Goal: Transaction & Acquisition: Purchase product/service

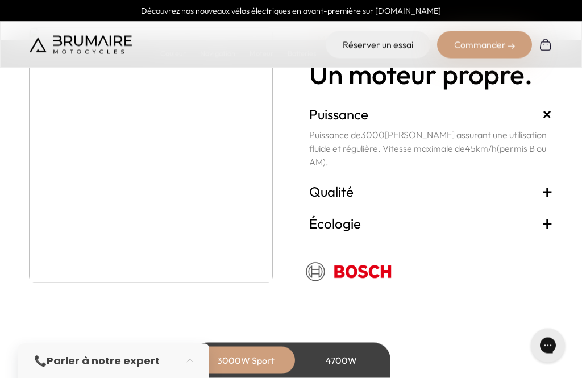
scroll to position [2037, 0]
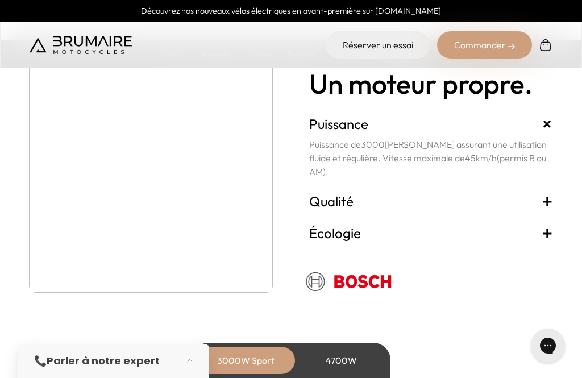
click at [387, 43] on link "Réserver un essai" at bounding box center [377, 44] width 104 height 27
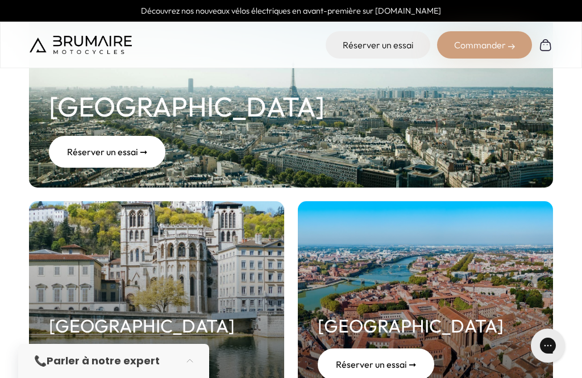
click at [91, 154] on div "Réserver un essai ➞" at bounding box center [107, 152] width 116 height 32
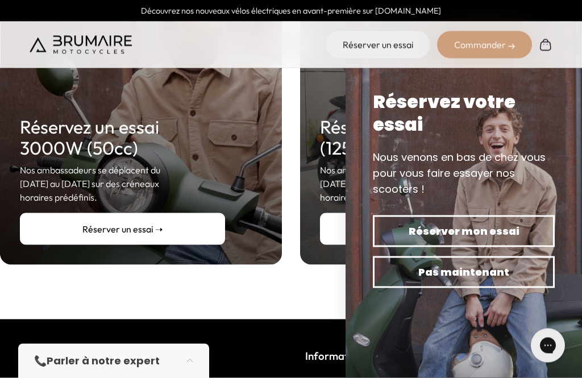
scroll to position [292, 0]
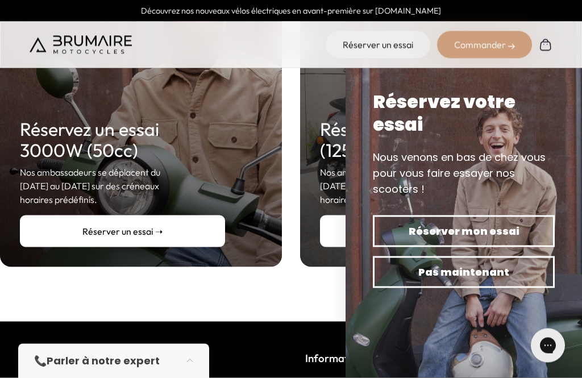
click at [111, 215] on link "Réserver un essai ➝" at bounding box center [122, 231] width 205 height 32
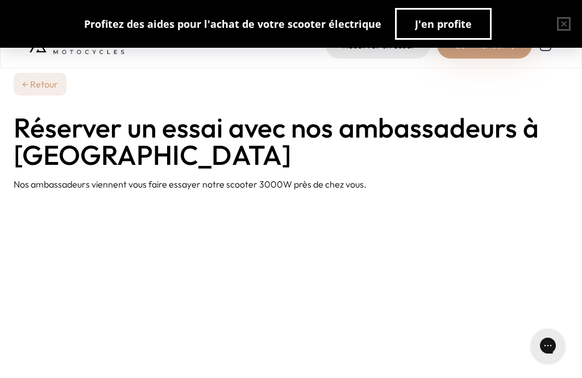
click at [24, 84] on link "← Retour" at bounding box center [40, 84] width 53 height 23
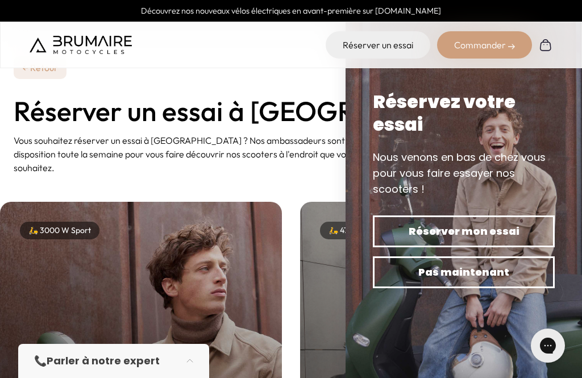
click at [482, 232] on span "Réserver mon essai" at bounding box center [463, 231] width 142 height 16
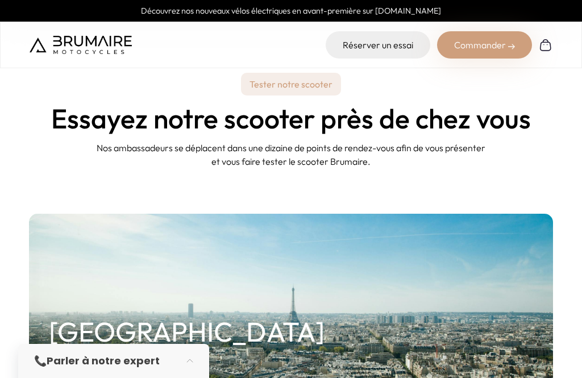
scroll to position [148, 0]
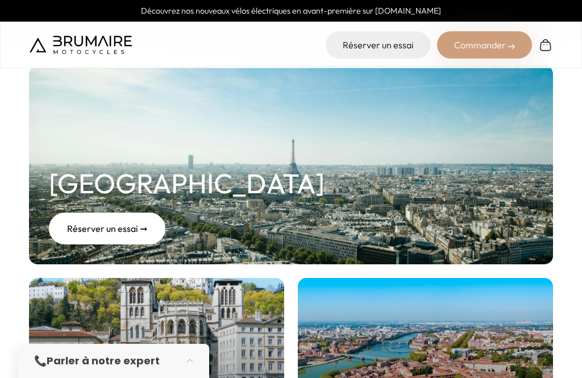
click at [107, 225] on div "Réserver un essai ➞" at bounding box center [107, 228] width 116 height 32
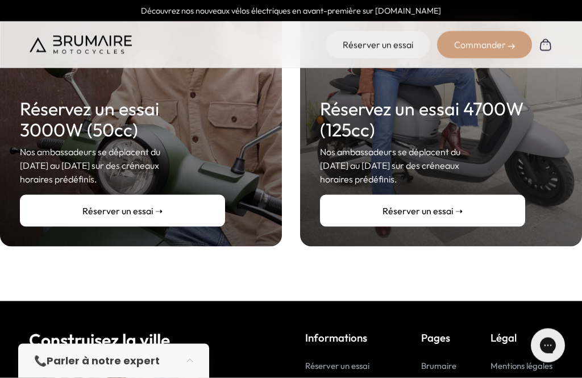
scroll to position [323, 0]
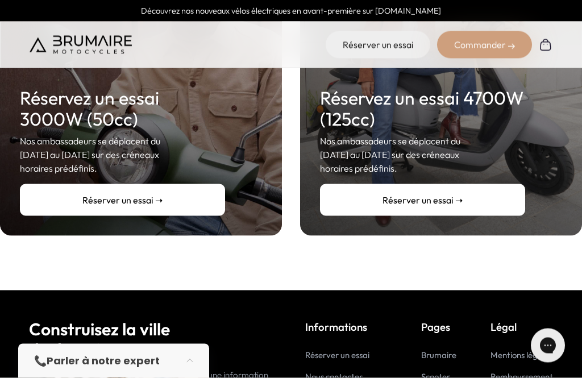
click at [117, 199] on link "Réserver un essai ➝" at bounding box center [122, 200] width 205 height 32
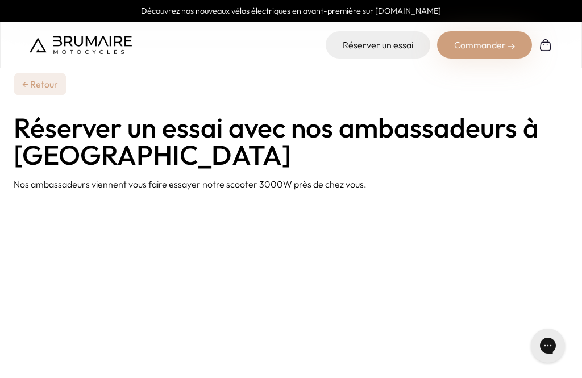
click at [29, 85] on link "← Retour" at bounding box center [40, 84] width 53 height 23
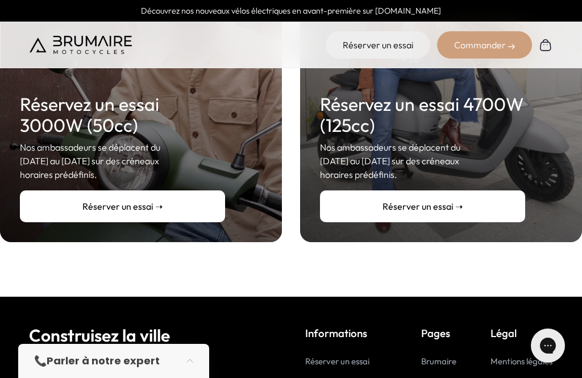
click at [129, 194] on link "Réserver un essai ➝" at bounding box center [122, 206] width 205 height 32
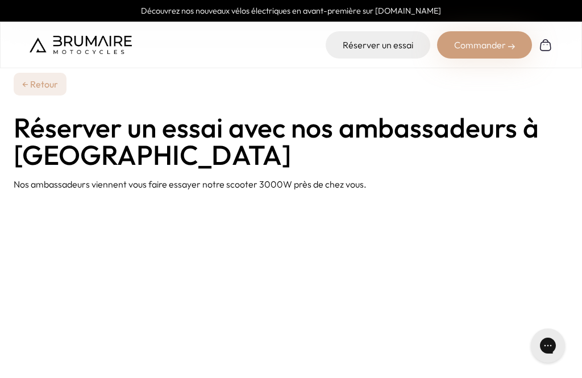
click at [503, 49] on div "Commander" at bounding box center [484, 44] width 95 height 27
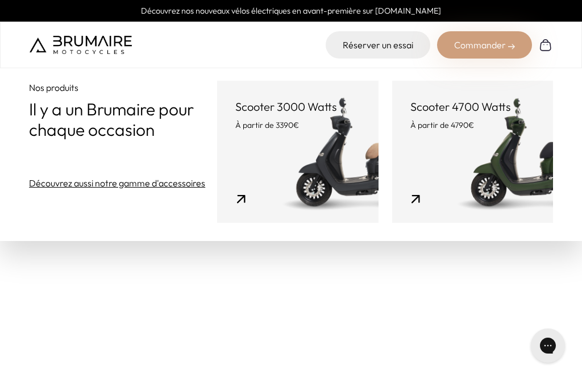
click at [263, 160] on link "Scooter 3000 Watts À partir de 3390€" at bounding box center [297, 152] width 161 height 142
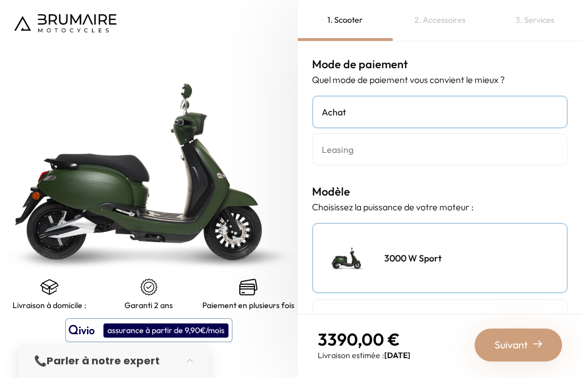
click at [469, 151] on h4 "Leasing" at bounding box center [439, 150] width 236 height 14
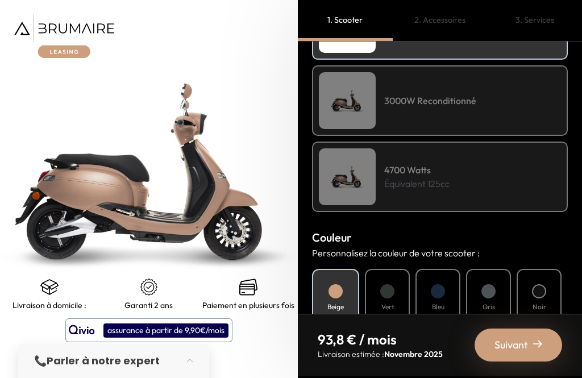
click at [436, 290] on div at bounding box center [437, 291] width 14 height 14
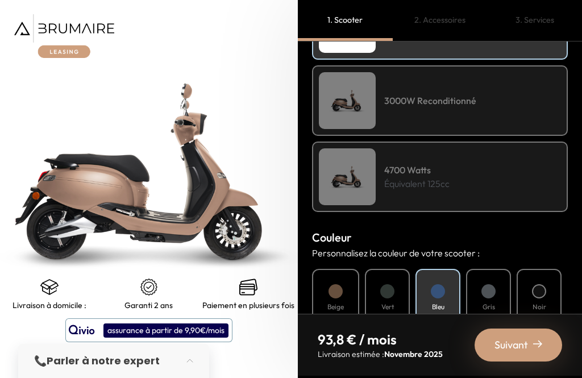
click at [491, 298] on div "Gris" at bounding box center [488, 298] width 45 height 58
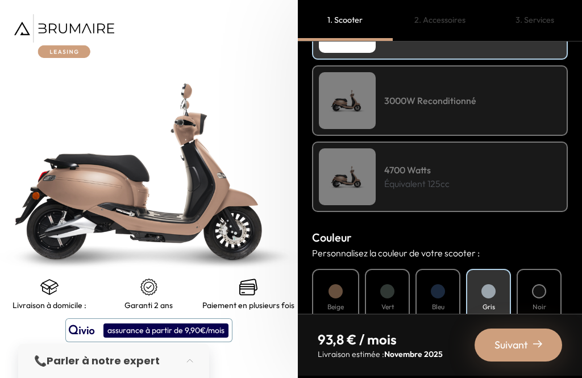
click at [441, 304] on h4 "Bleu" at bounding box center [438, 307] width 12 height 10
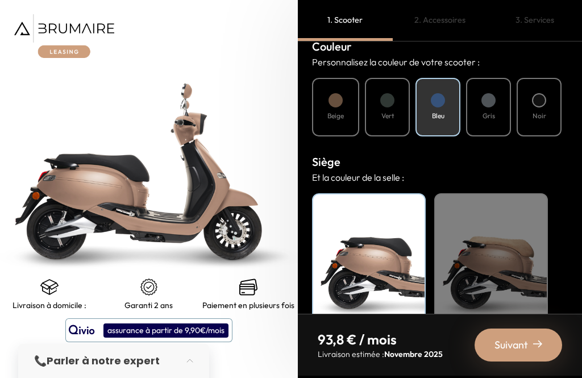
scroll to position [424, 0]
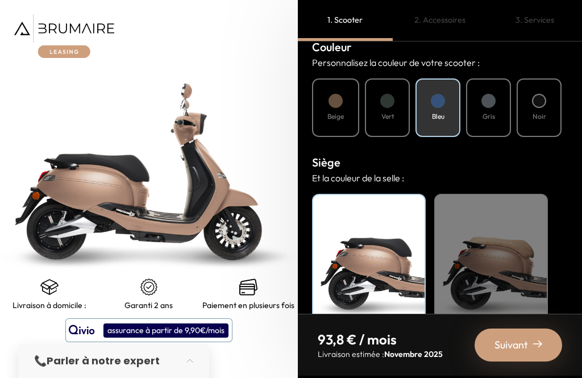
click at [402, 275] on div "Noir" at bounding box center [369, 265] width 114 height 142
click at [508, 266] on div "Beige" at bounding box center [491, 265] width 114 height 142
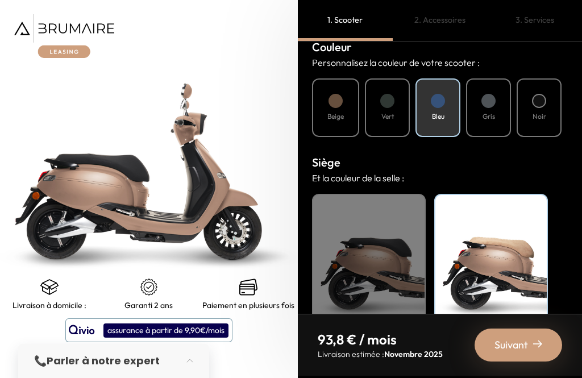
click at [390, 282] on div "Noir" at bounding box center [369, 265] width 114 height 142
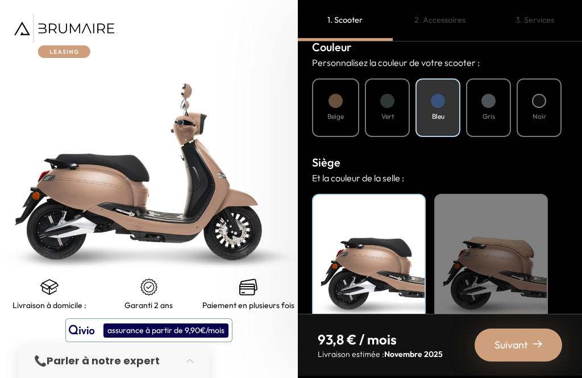
click at [444, 112] on h4 "Bleu" at bounding box center [438, 116] width 12 height 10
click at [453, 106] on div "Bleu" at bounding box center [437, 107] width 45 height 58
click at [498, 245] on div "Beige" at bounding box center [491, 265] width 114 height 142
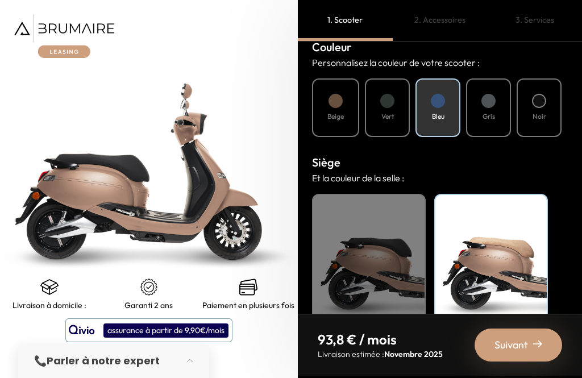
click at [397, 235] on div "Noir" at bounding box center [369, 265] width 114 height 142
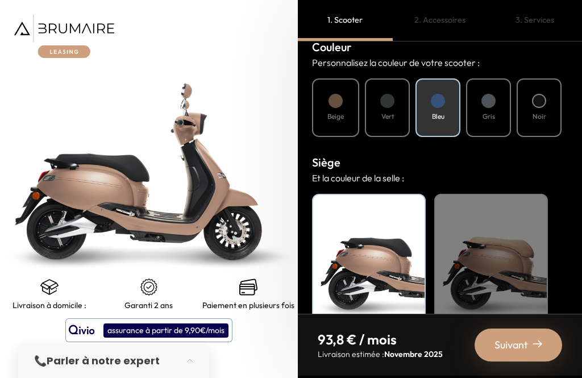
click at [517, 344] on span "Suivant" at bounding box center [511, 345] width 34 height 16
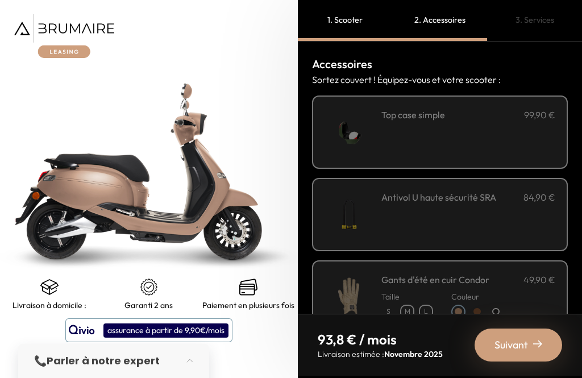
click at [413, 306] on p "M" at bounding box center [407, 312] width 12 height 12
click at [499, 308] on div at bounding box center [495, 311] width 7 height 7
click at [494, 190] on h3 "Antivol U haute sécurité SRA" at bounding box center [438, 197] width 115 height 14
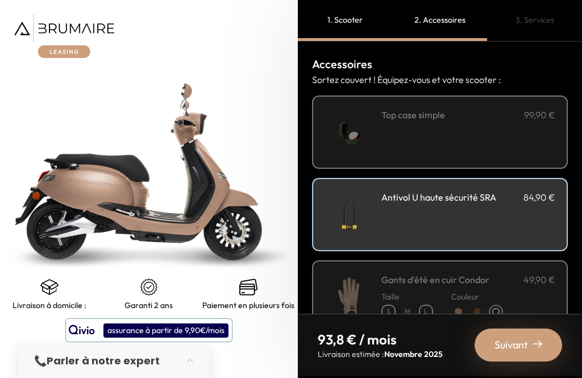
click at [503, 286] on div "Couleur" at bounding box center [477, 302] width 52 height 32
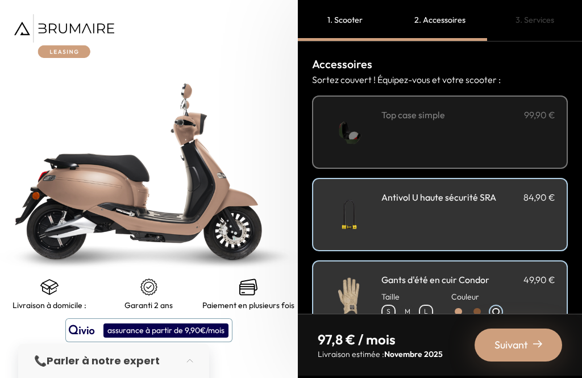
click at [512, 108] on div "**********" at bounding box center [468, 132] width 174 height 48
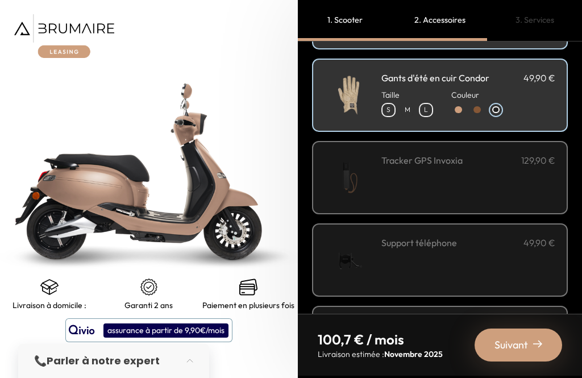
scroll to position [202, 0]
click at [517, 153] on div "Tracker GPS Invoxia 129,90 €" at bounding box center [468, 177] width 174 height 48
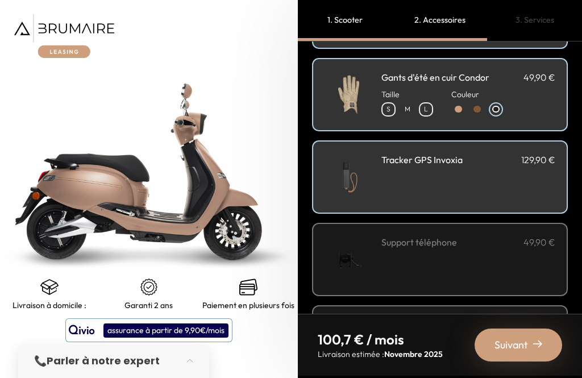
scroll to position [243, 0]
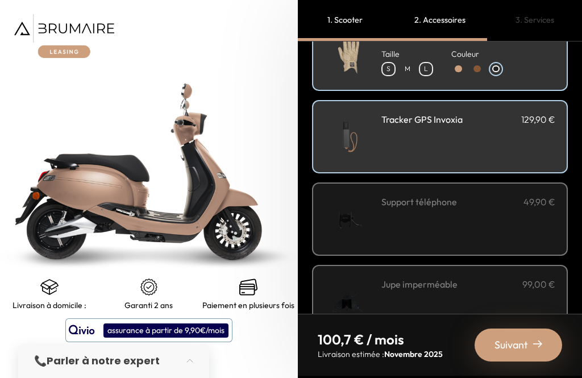
click at [510, 277] on div "Jupe imperméable 99,00 €" at bounding box center [468, 301] width 174 height 48
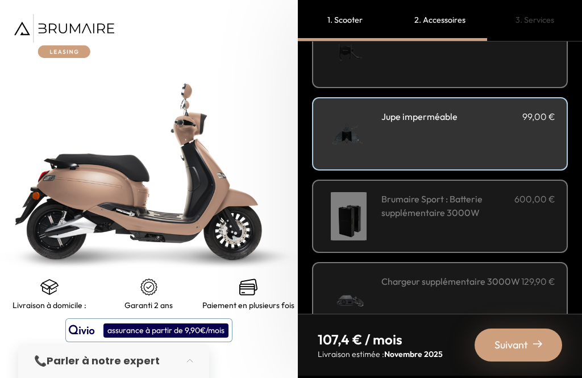
scroll to position [409, 0]
click at [524, 345] on span "Suivant" at bounding box center [511, 345] width 34 height 16
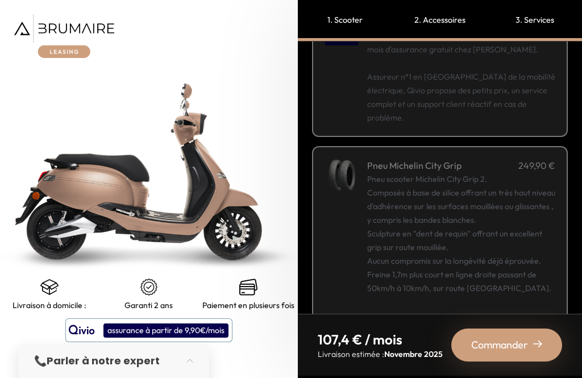
scroll to position [221, 0]
click at [511, 224] on div "Pneu scooter Michelin City Grip 2. Composés à base de silice offrant un très ha…" at bounding box center [461, 248] width 188 height 150
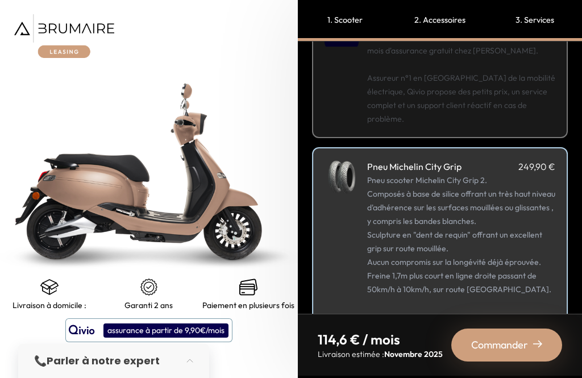
click at [520, 221] on div "Pneu scooter Michelin City Grip 2. Composés à base de silice offrant un très ha…" at bounding box center [461, 248] width 188 height 150
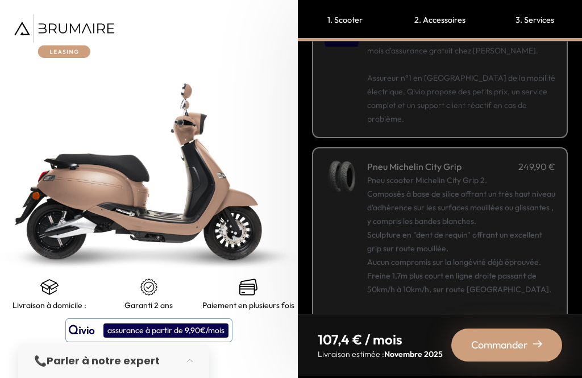
click at [520, 226] on div "Pneu scooter Michelin City Grip 2. Composés à base de silice offrant un très ha…" at bounding box center [461, 248] width 188 height 150
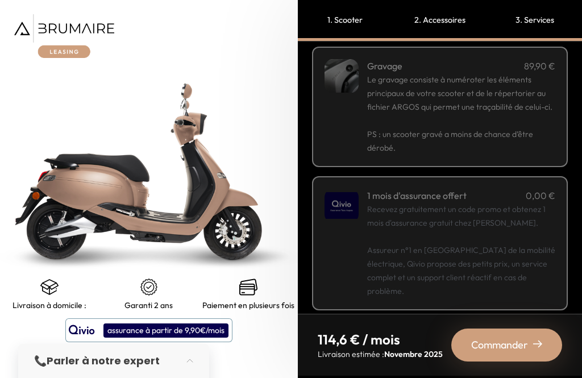
scroll to position [48, 0]
click at [519, 229] on p "Recevez gratuitement un code promo et obtenez 1 mois d'assurance gratuit chez […" at bounding box center [461, 250] width 188 height 95
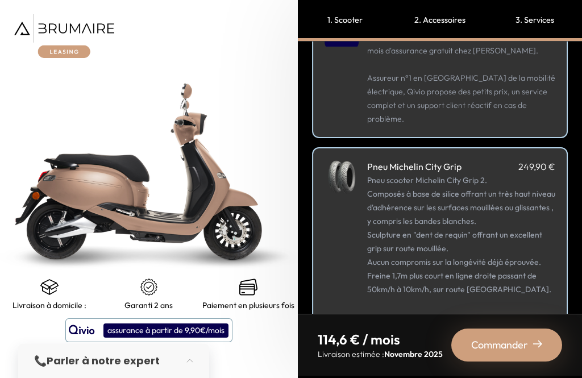
scroll to position [221, 0]
click at [520, 343] on span "Commander" at bounding box center [499, 345] width 57 height 16
